Goal: Transaction & Acquisition: Purchase product/service

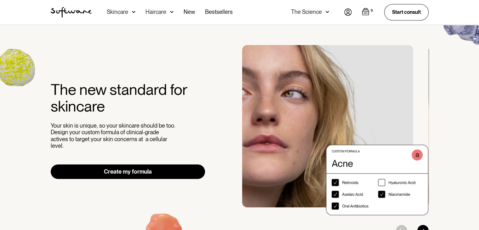
click at [350, 15] on img at bounding box center [349, 12] width 8 height 7
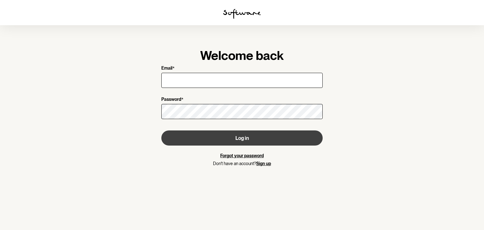
type input "[EMAIL_ADDRESS][DOMAIN_NAME]"
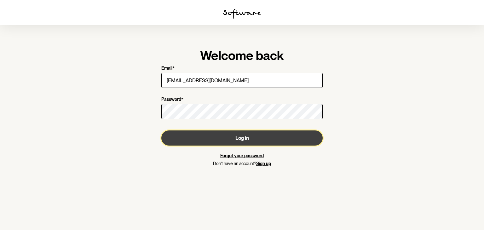
click at [201, 135] on button "Log in" at bounding box center [241, 138] width 161 height 15
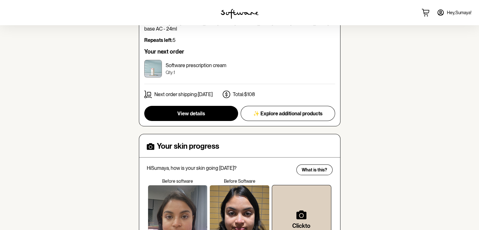
scroll to position [96, 0]
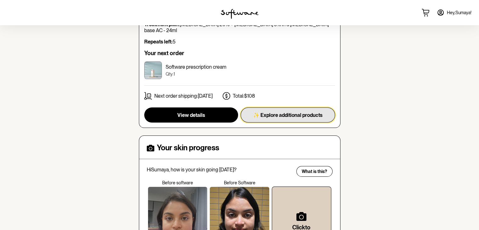
click at [267, 112] on span "✨ Explore additional products" at bounding box center [287, 115] width 69 height 6
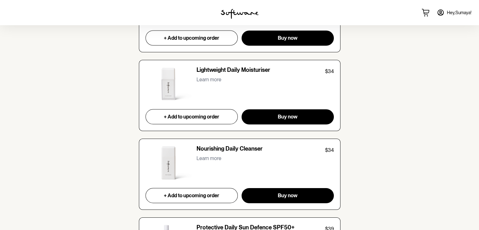
scroll to position [1382, 0]
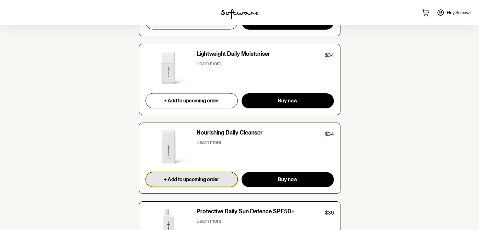
click at [232, 180] on button "+ Add to upcoming order" at bounding box center [192, 179] width 93 height 15
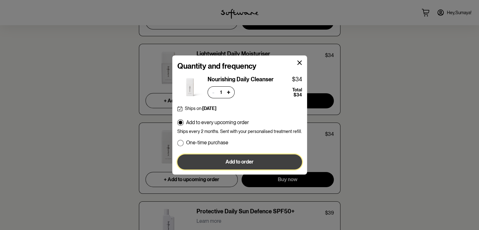
click at [238, 160] on span "Add to order" at bounding box center [240, 162] width 28 height 6
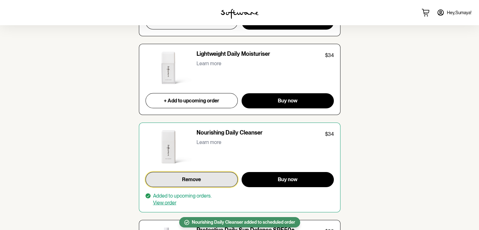
click at [191, 177] on span "Remove" at bounding box center [191, 180] width 19 height 6
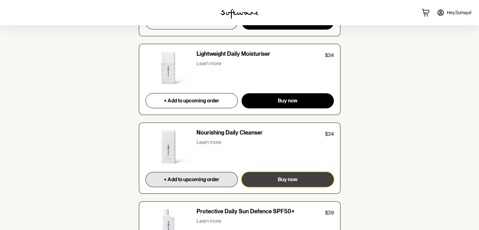
click at [276, 184] on button "Buy now" at bounding box center [288, 179] width 92 height 15
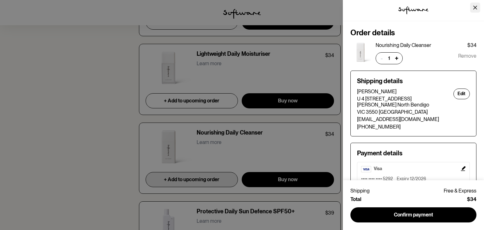
click at [475, 10] on button "Close" at bounding box center [475, 8] width 10 height 10
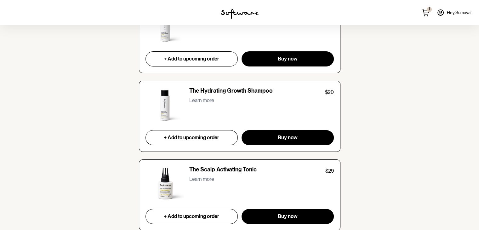
scroll to position [2137, 0]
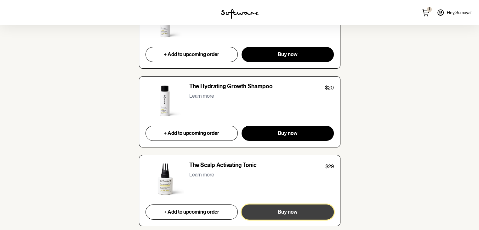
click at [268, 207] on button "Buy now" at bounding box center [288, 212] width 92 height 15
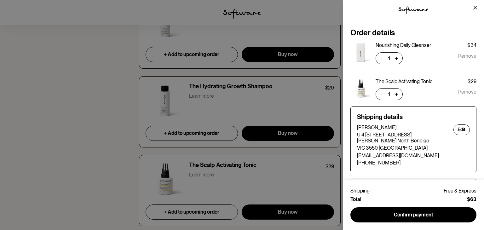
click at [107, 129] on div "tspan { white-space:pre } .shp0 { fill: #000000 } Order details Nourishing Dail…" at bounding box center [242, 115] width 484 height 230
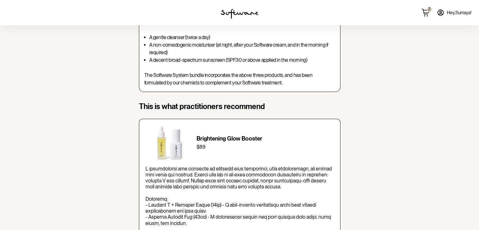
scroll to position [103, 0]
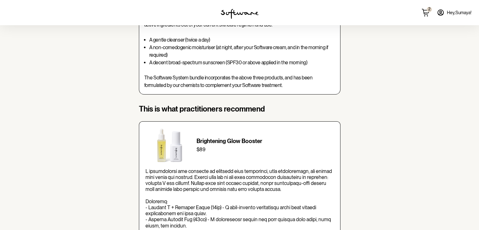
click at [425, 9] on icon at bounding box center [426, 13] width 8 height 8
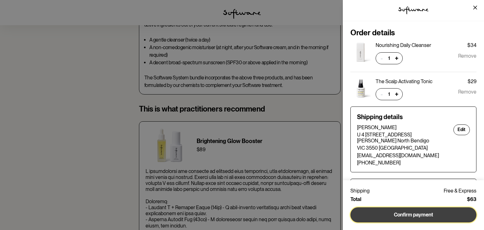
click at [384, 212] on button "Confirm payment" at bounding box center [414, 214] width 126 height 15
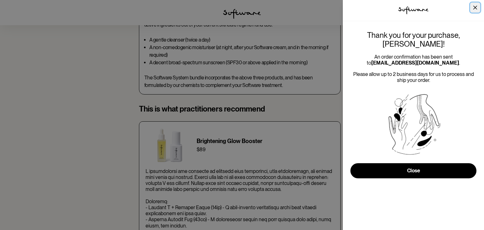
click at [477, 8] on icon "Close" at bounding box center [475, 8] width 4 height 4
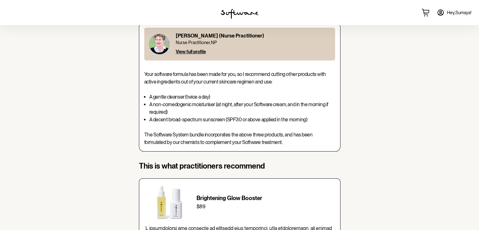
scroll to position [0, 0]
